Goal: Transaction & Acquisition: Download file/media

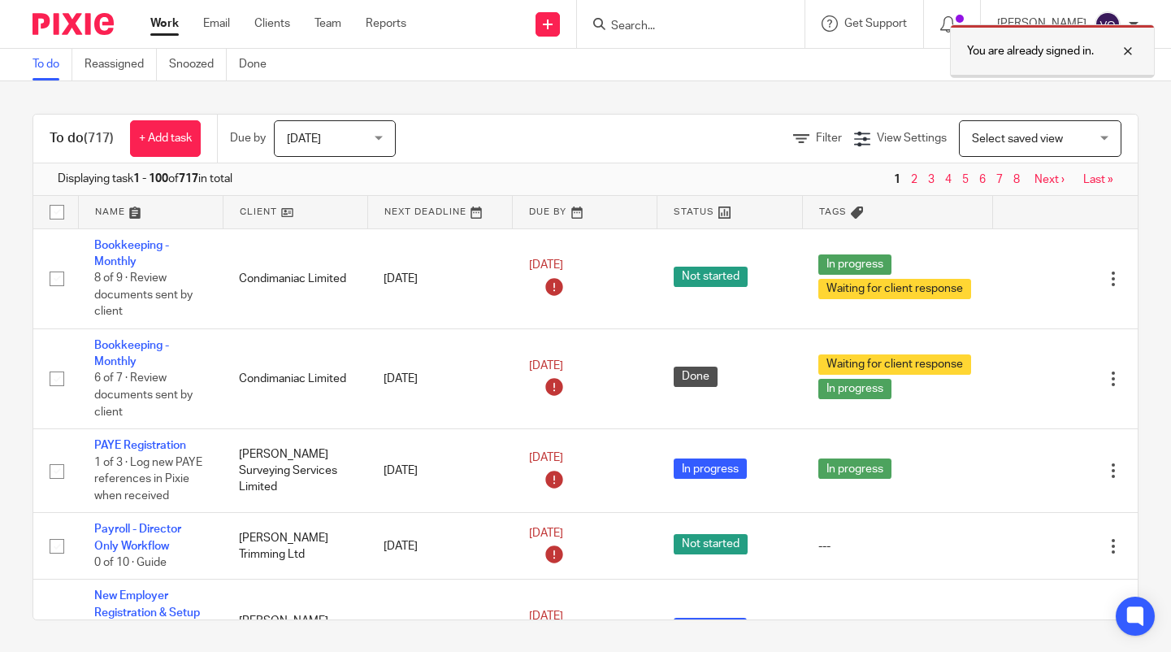
click at [1123, 54] on div at bounding box center [1116, 50] width 44 height 19
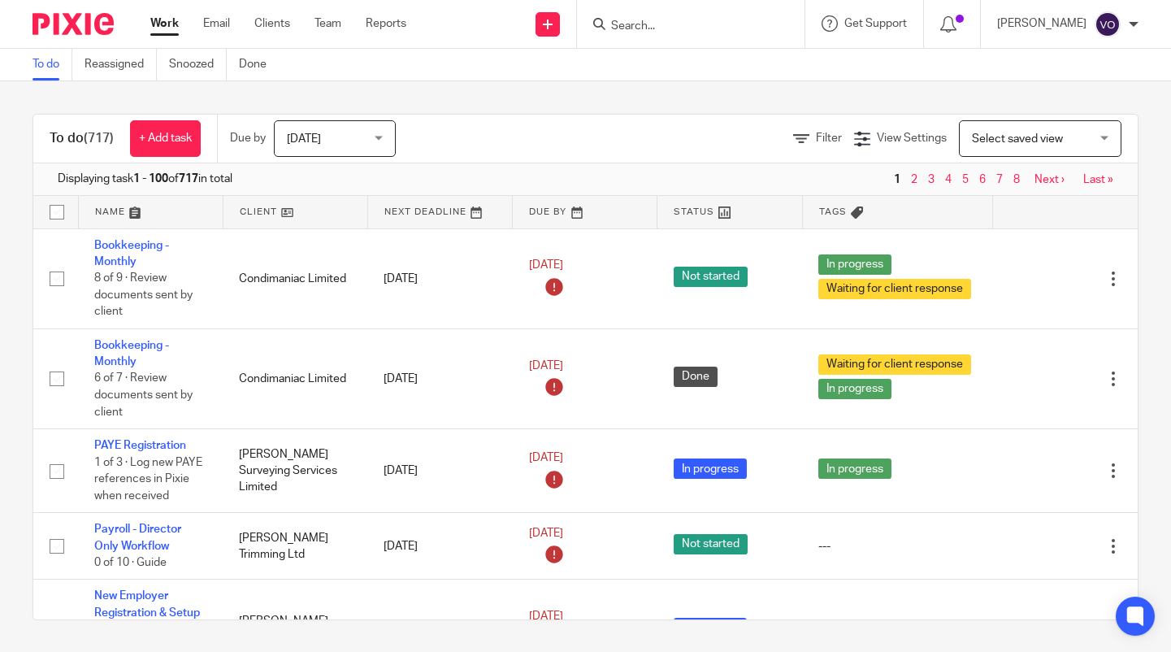
click at [659, 28] on input "Search" at bounding box center [682, 26] width 146 height 15
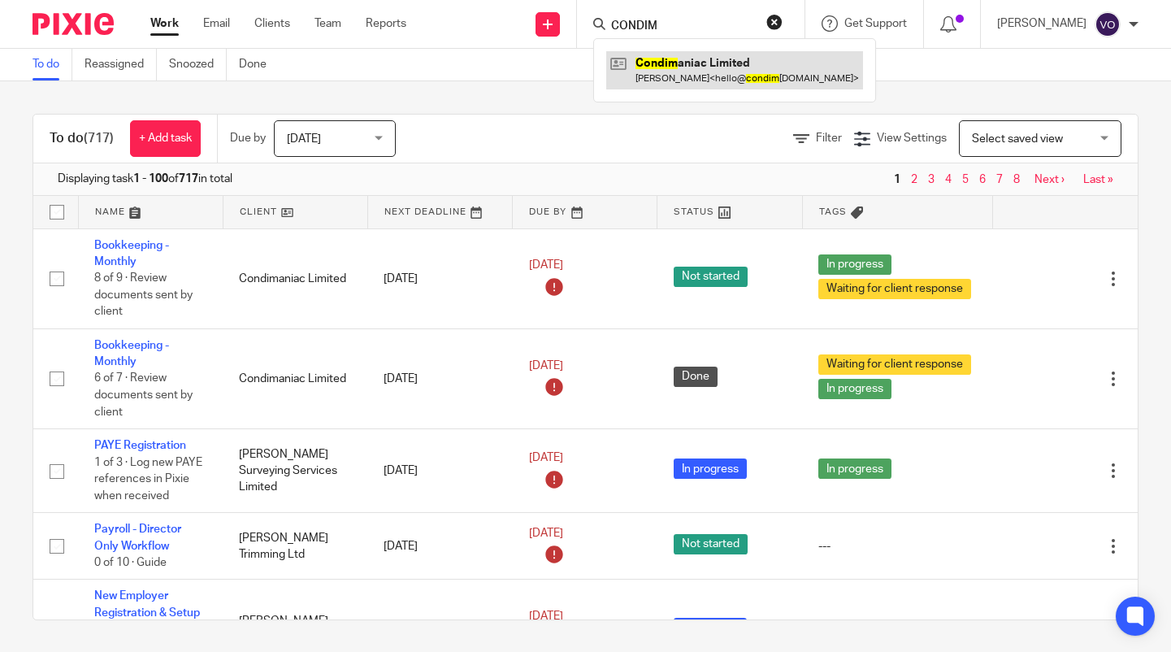
type input "CONDIM"
click at [682, 56] on link at bounding box center [734, 69] width 257 height 37
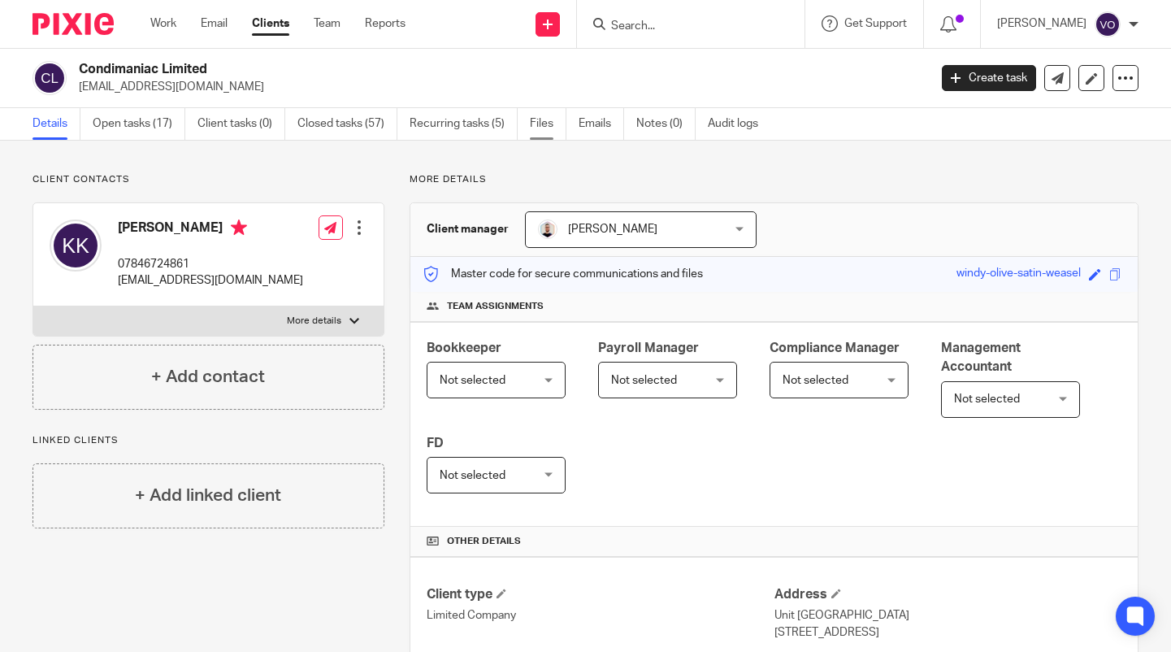
click at [552, 124] on link "Files" at bounding box center [548, 124] width 37 height 32
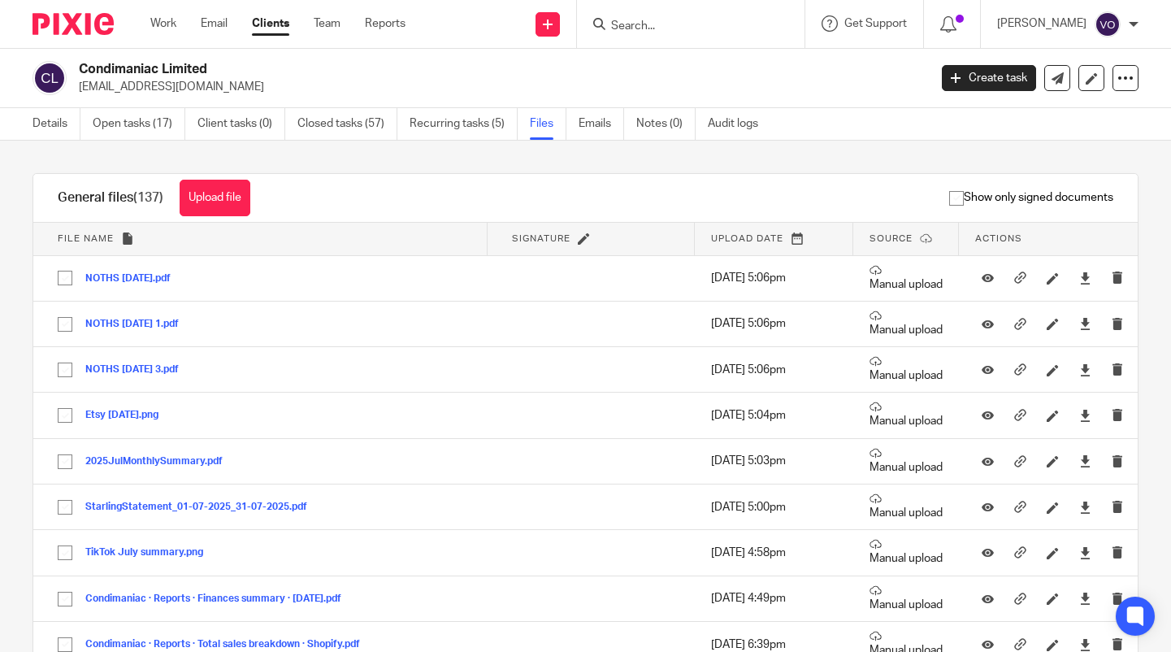
click at [747, 75] on div "Condimaniac Limited [EMAIL_ADDRESS][DOMAIN_NAME]" at bounding box center [498, 78] width 838 height 34
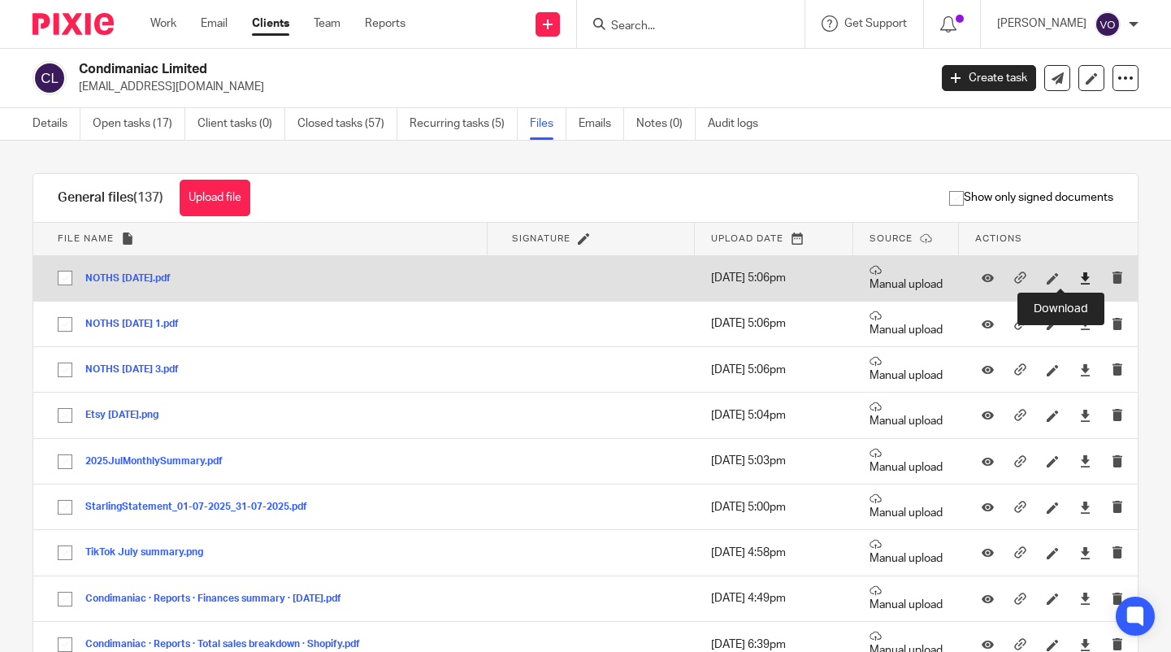
click at [1079, 281] on icon at bounding box center [1085, 278] width 12 height 12
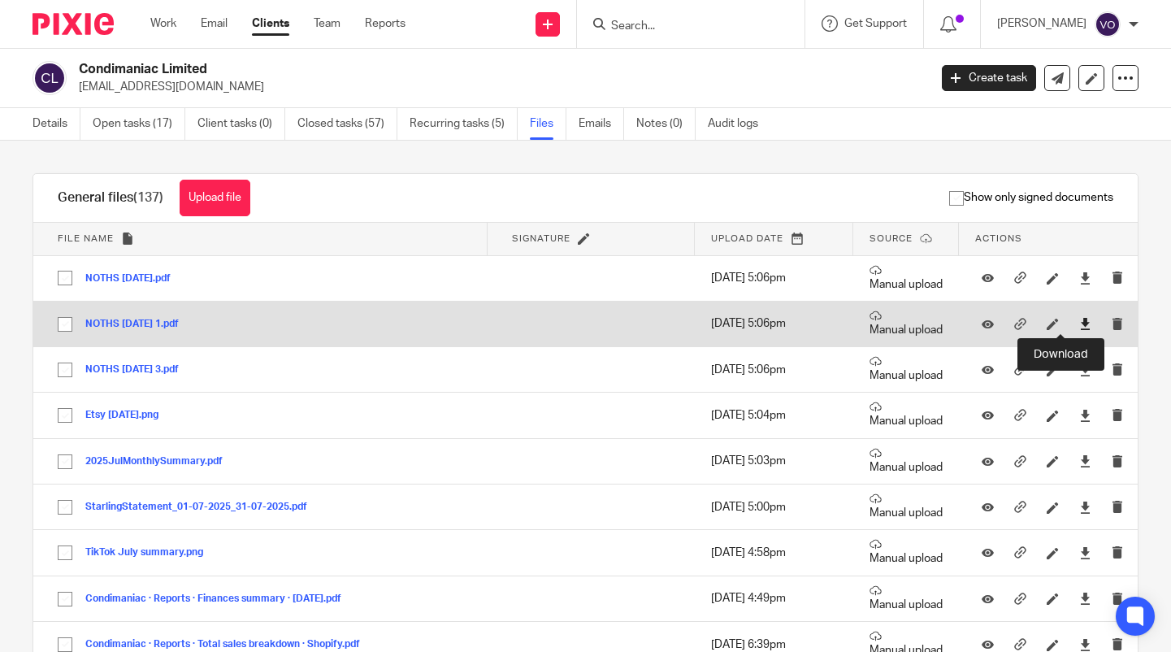
click at [1079, 324] on icon at bounding box center [1085, 324] width 12 height 12
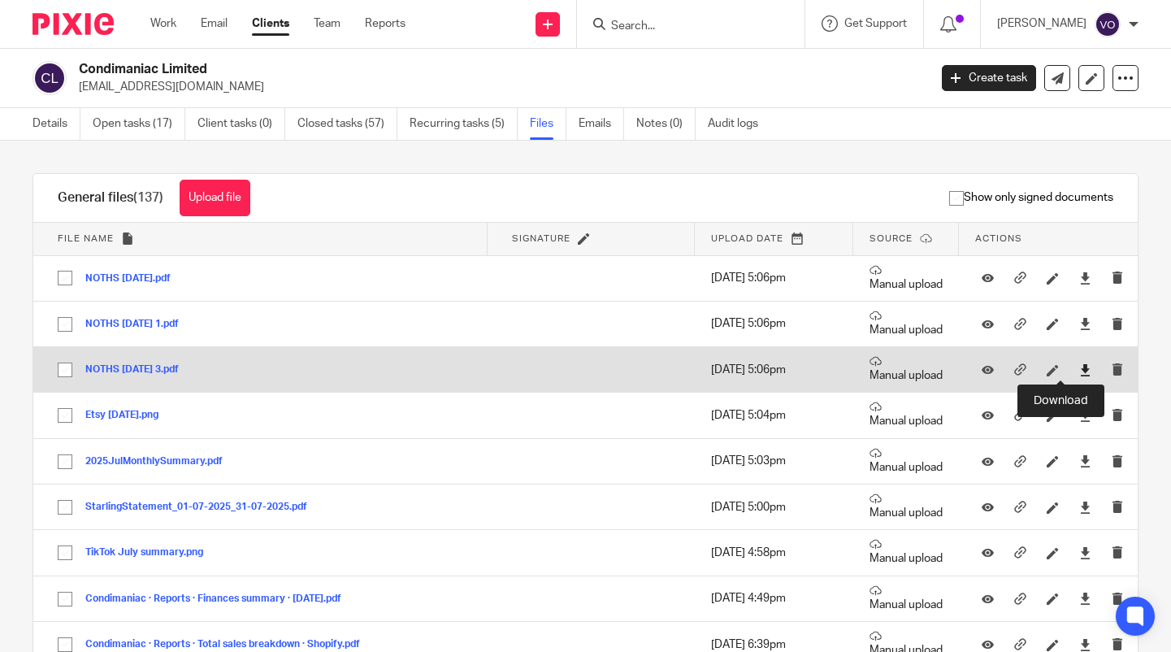
click at [1079, 368] on icon at bounding box center [1085, 370] width 12 height 12
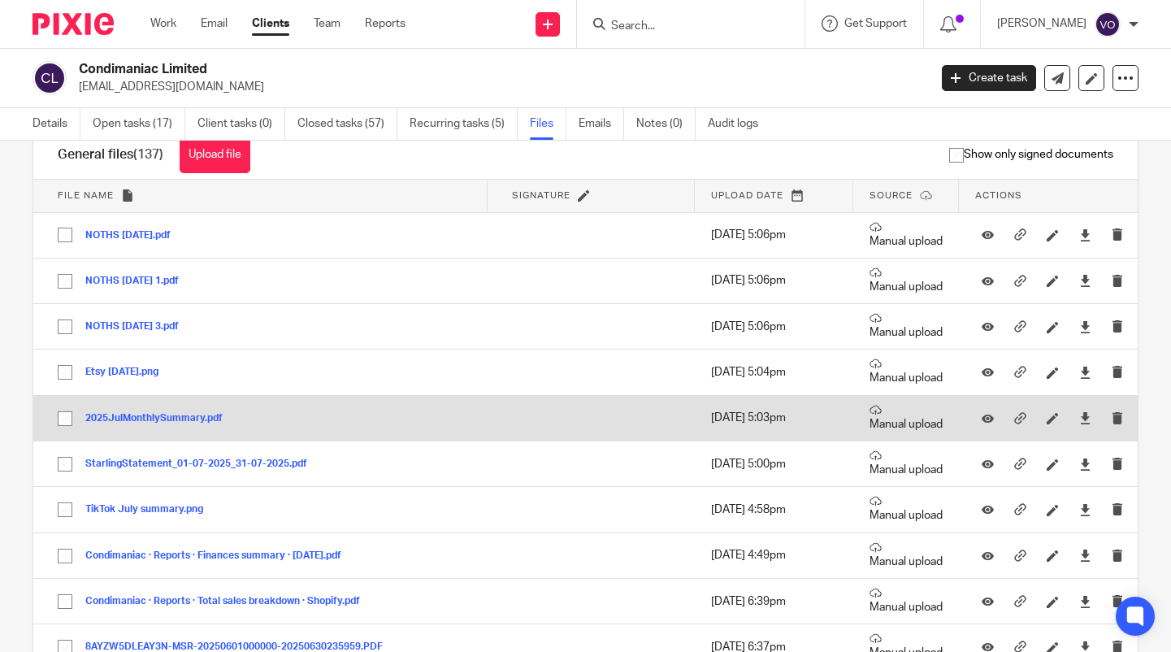
scroll to position [81, 0]
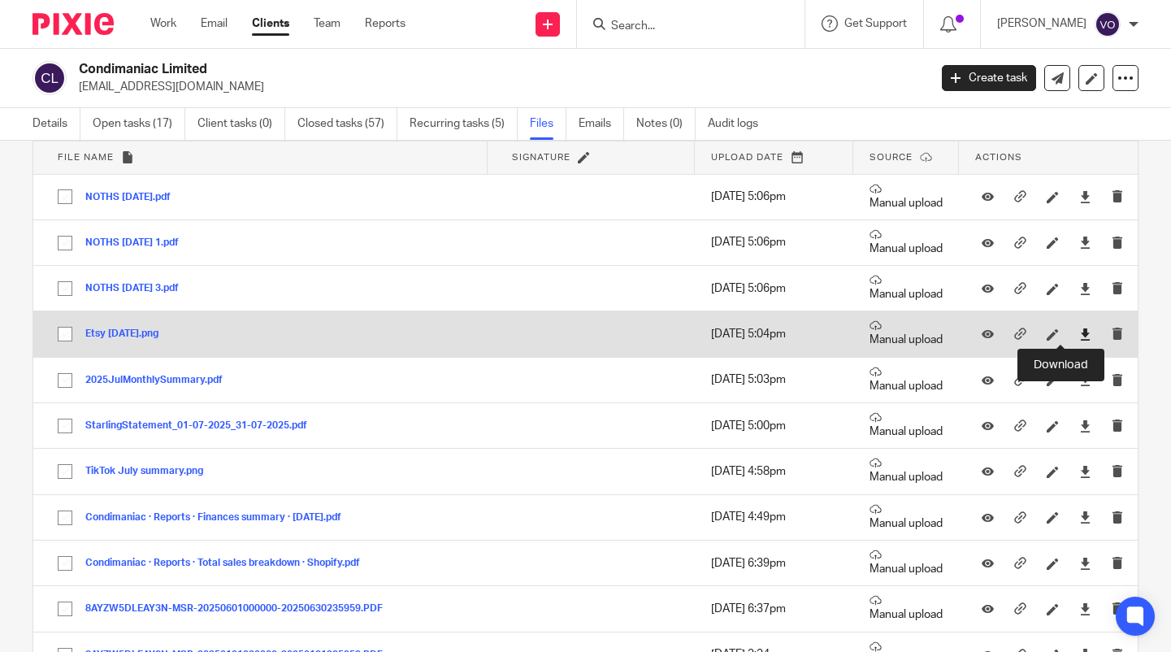
click at [1079, 337] on icon at bounding box center [1085, 334] width 12 height 12
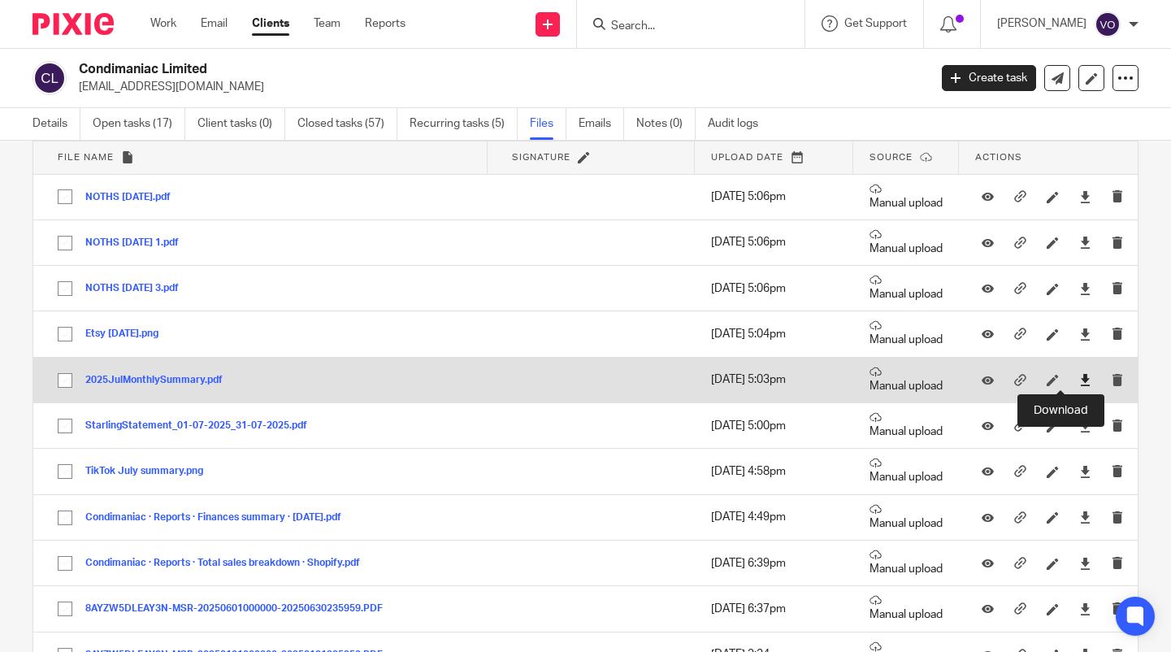
click at [1079, 379] on icon at bounding box center [1085, 380] width 12 height 12
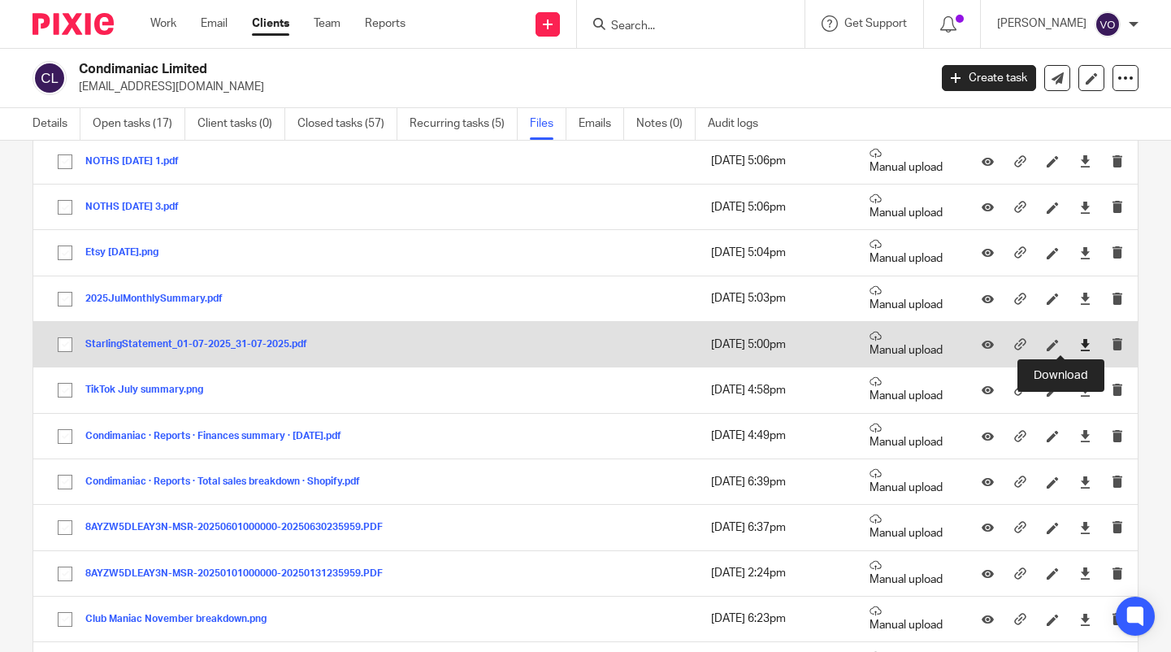
click at [1079, 346] on icon at bounding box center [1085, 345] width 12 height 12
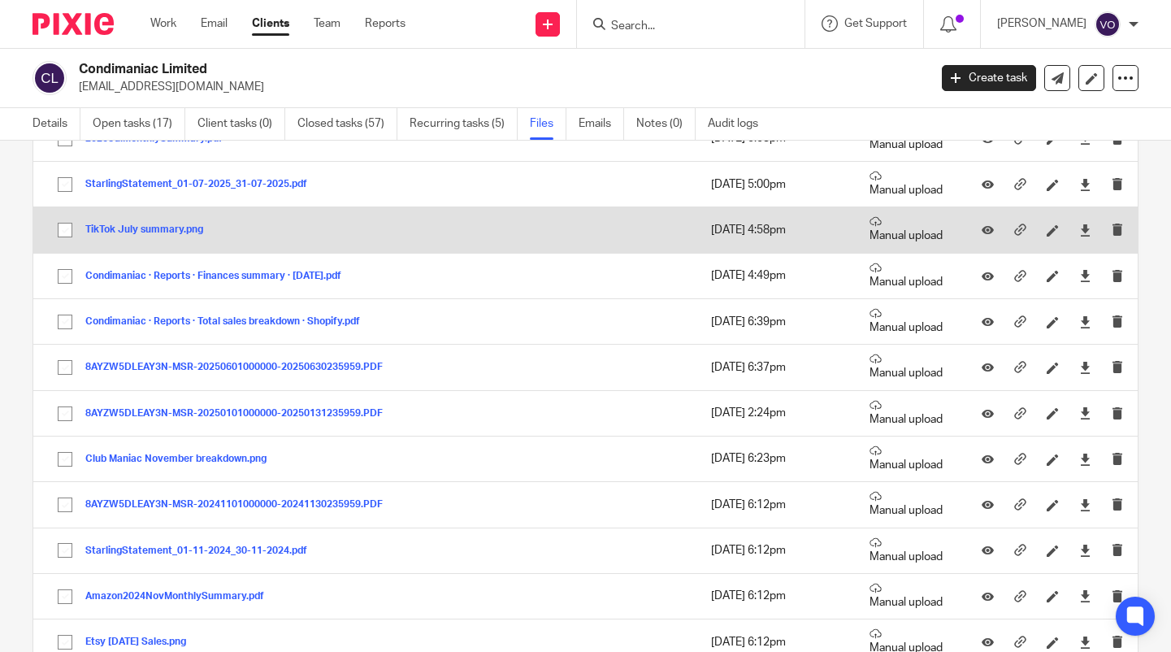
scroll to position [325, 0]
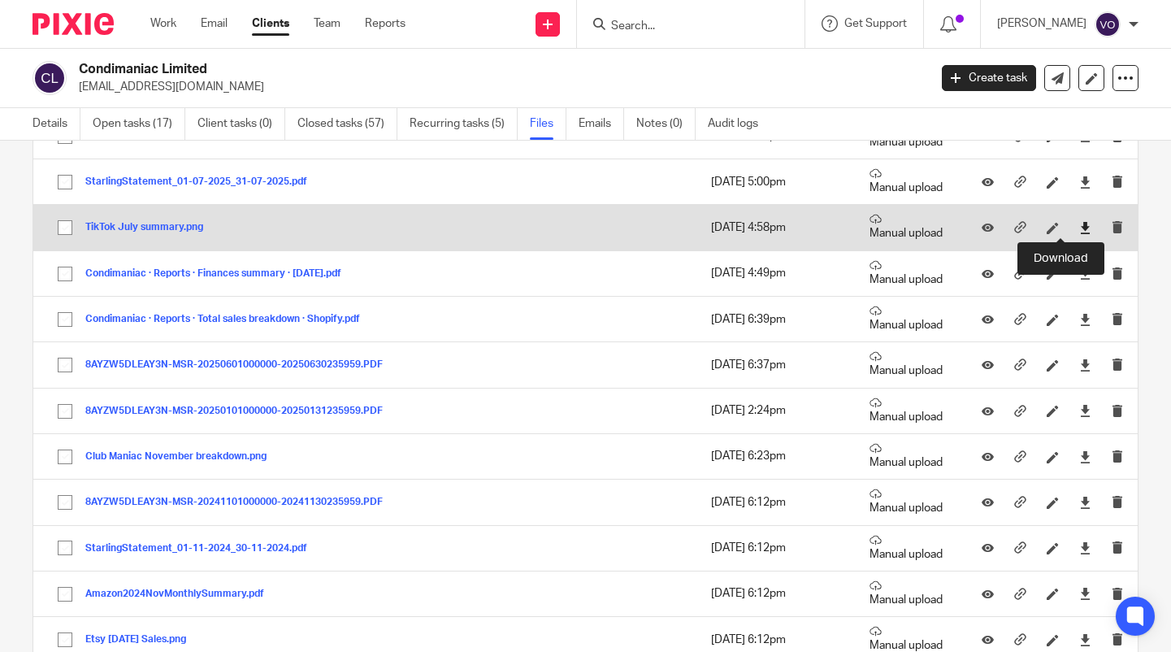
click at [1079, 222] on icon at bounding box center [1085, 228] width 12 height 12
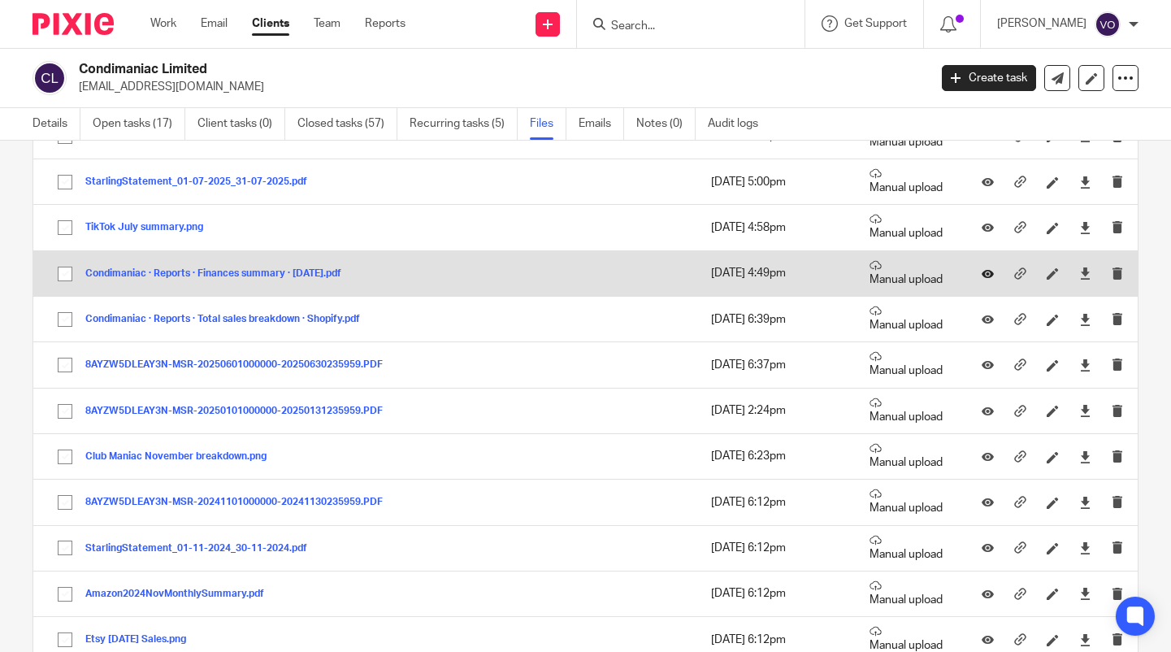
scroll to position [406, 0]
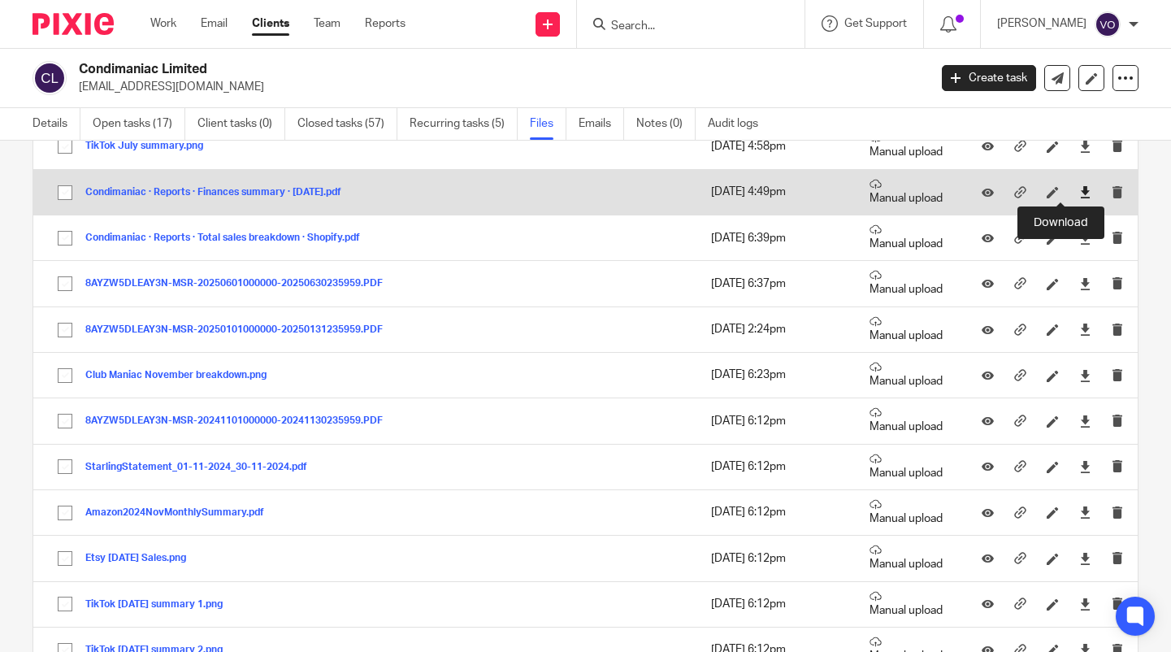
click at [1079, 198] on icon at bounding box center [1085, 192] width 12 height 12
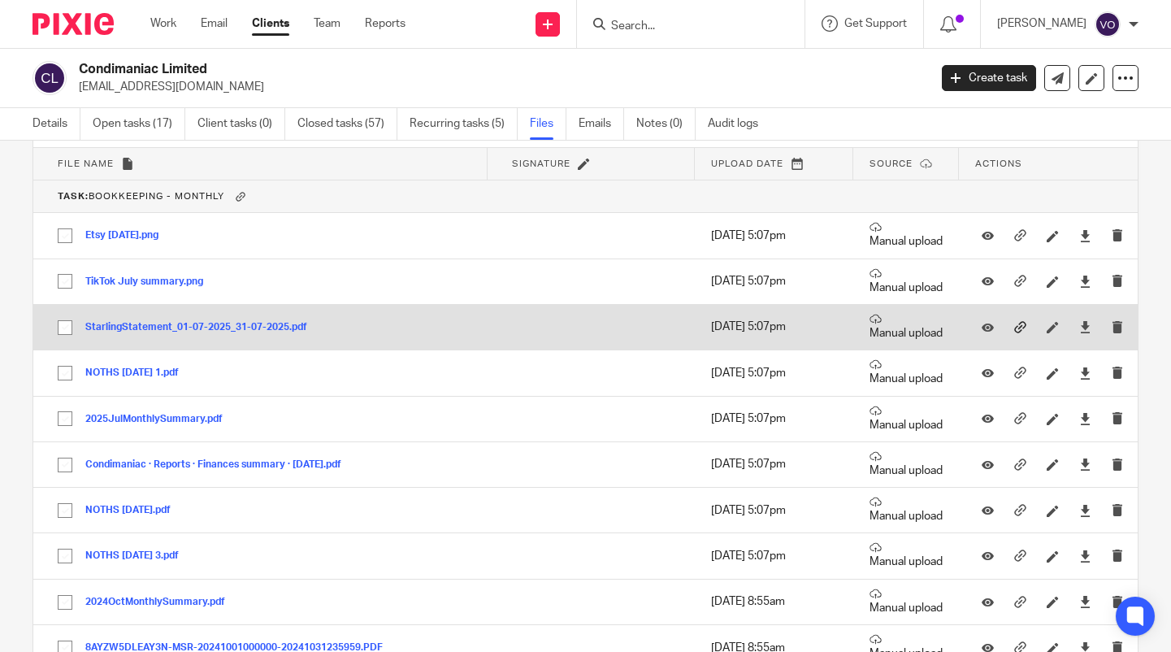
scroll to position [6337, 0]
